Goal: Find specific page/section: Find specific page/section

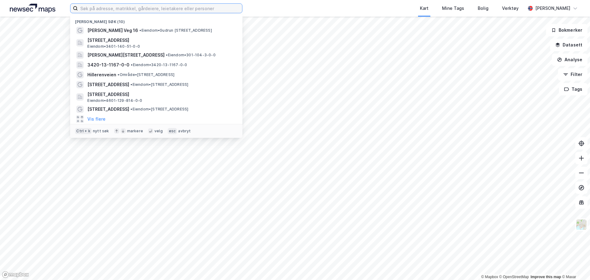
click at [120, 9] on input at bounding box center [160, 8] width 164 height 9
paste input "208/310"
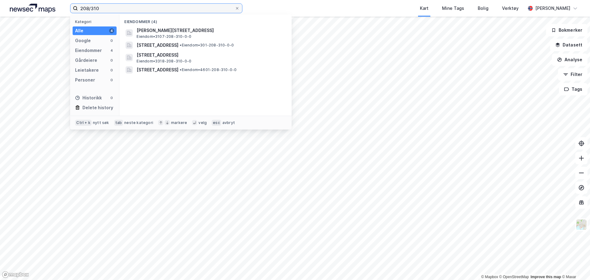
click at [123, 10] on input "208/310" at bounding box center [156, 8] width 157 height 9
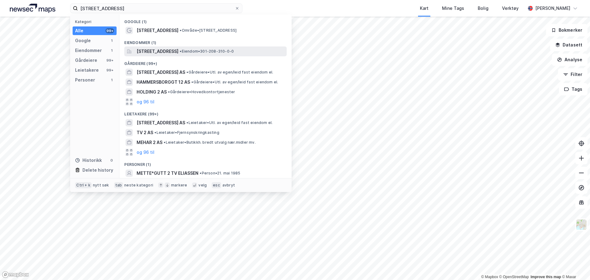
click at [176, 50] on span "[STREET_ADDRESS]" at bounding box center [158, 51] width 42 height 7
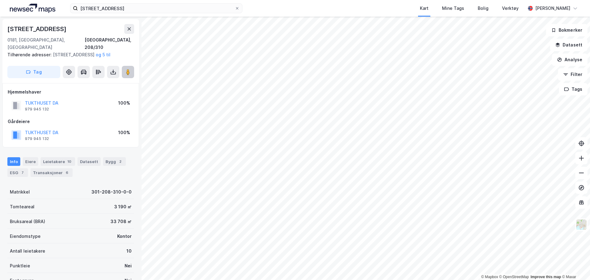
click at [129, 78] on button at bounding box center [128, 72] width 12 height 12
click at [128, 30] on icon at bounding box center [129, 28] width 3 height 3
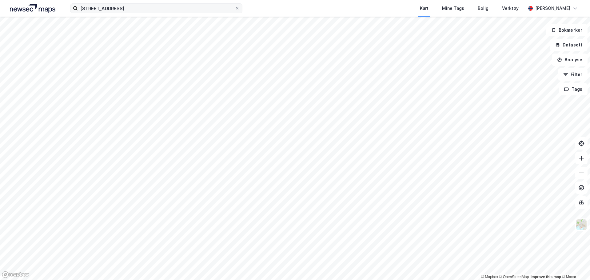
drag, startPoint x: 126, startPoint y: 14, endPoint x: 129, endPoint y: 11, distance: 3.5
click at [127, 13] on div "hammersborggata 2 Kart Mine Tags Bolig Verktøy [PERSON_NAME]" at bounding box center [295, 8] width 590 height 17
click at [130, 9] on input "[STREET_ADDRESS]" at bounding box center [156, 8] width 157 height 9
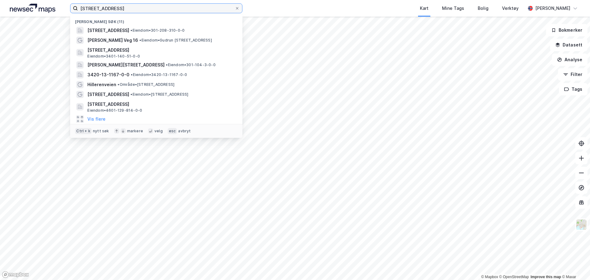
click at [136, 6] on input "[STREET_ADDRESS]" at bounding box center [156, 8] width 157 height 9
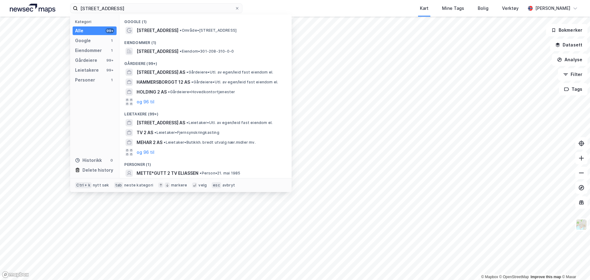
click at [152, 29] on span "[STREET_ADDRESS]" at bounding box center [158, 30] width 42 height 7
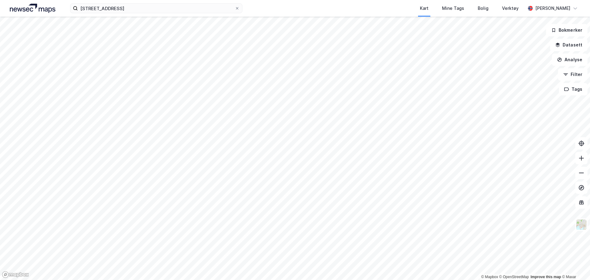
click at [156, 16] on div "hammersborggata 2 Kart Mine Tags Bolig Verktøy [PERSON_NAME]" at bounding box center [295, 8] width 590 height 17
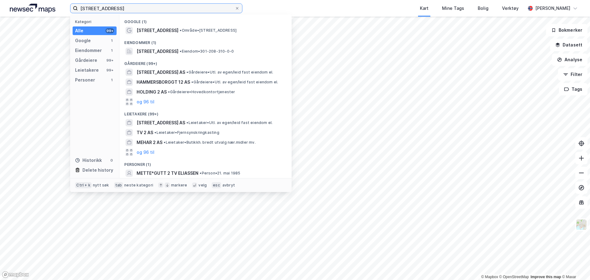
click at [147, 10] on input "[STREET_ADDRESS]" at bounding box center [156, 8] width 157 height 9
click at [140, 11] on input "[STREET_ADDRESS]" at bounding box center [156, 8] width 157 height 9
paste input "208/310"
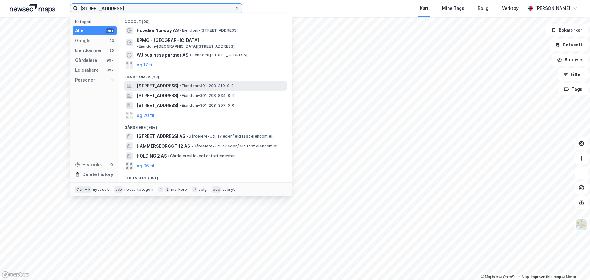
type input "[STREET_ADDRESS]"
click at [178, 82] on span "[STREET_ADDRESS]" at bounding box center [158, 85] width 42 height 7
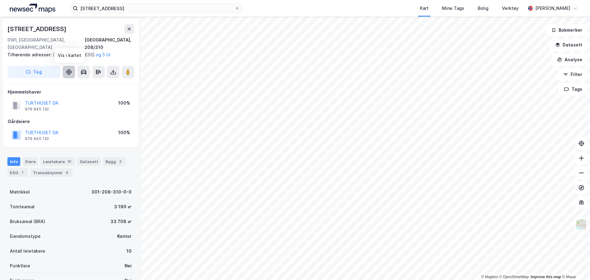
click at [72, 73] on button at bounding box center [69, 72] width 12 height 12
click at [133, 71] on button at bounding box center [128, 72] width 12 height 12
